Goal: Transaction & Acquisition: Purchase product/service

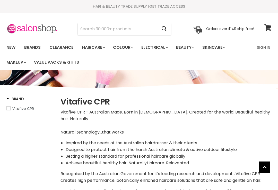
select select "manual"
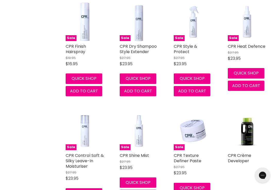
scroll to position [1096, 0]
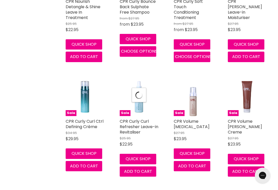
select select "manual"
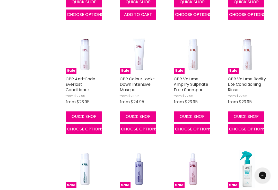
scroll to position [817, 0]
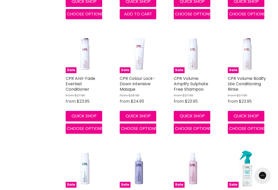
click at [195, 76] on link "CPR Volume Amplify Sulphate Free Shampoo" at bounding box center [191, 84] width 34 height 17
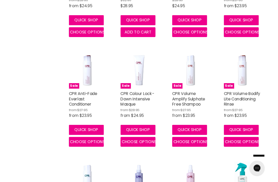
scroll to position [802, 0]
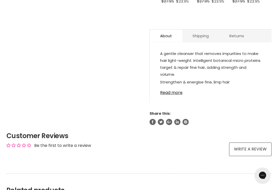
scroll to position [286, 0]
click at [177, 95] on link "Read more" at bounding box center [210, 91] width 101 height 8
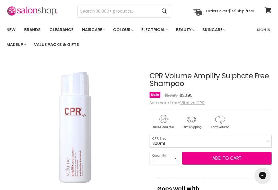
scroll to position [0, 0]
